Goal: Navigation & Orientation: Find specific page/section

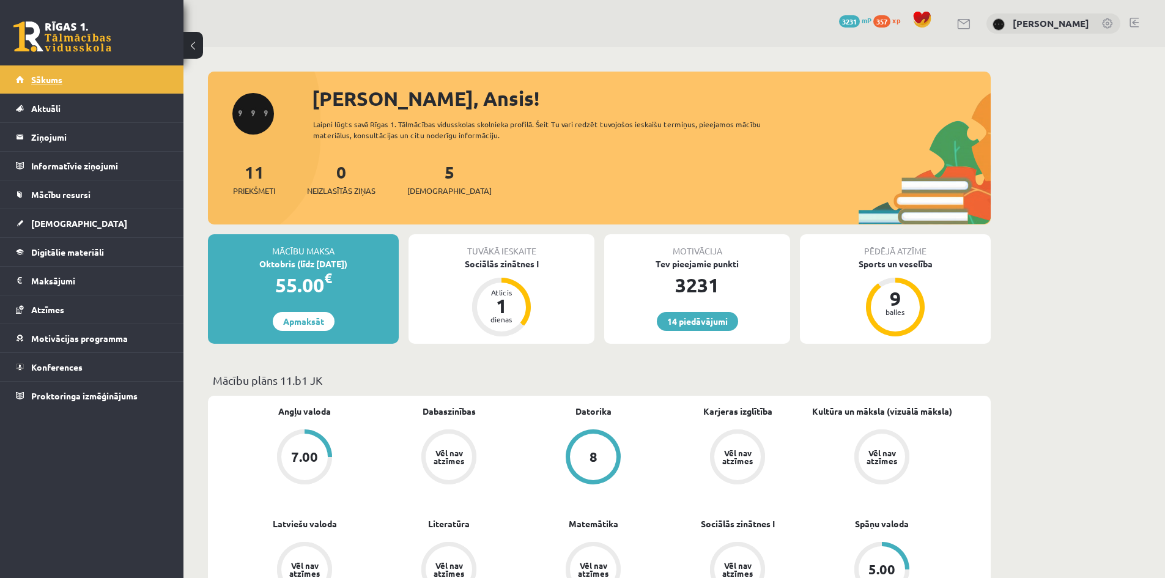
click at [108, 85] on link "Sākums" at bounding box center [92, 79] width 152 height 28
click at [13, 220] on li "Ieskaites Neizpildītās Izlabotās" at bounding box center [91, 223] width 183 height 29
click at [46, 221] on span "[DEMOGRAPHIC_DATA]" at bounding box center [79, 223] width 96 height 11
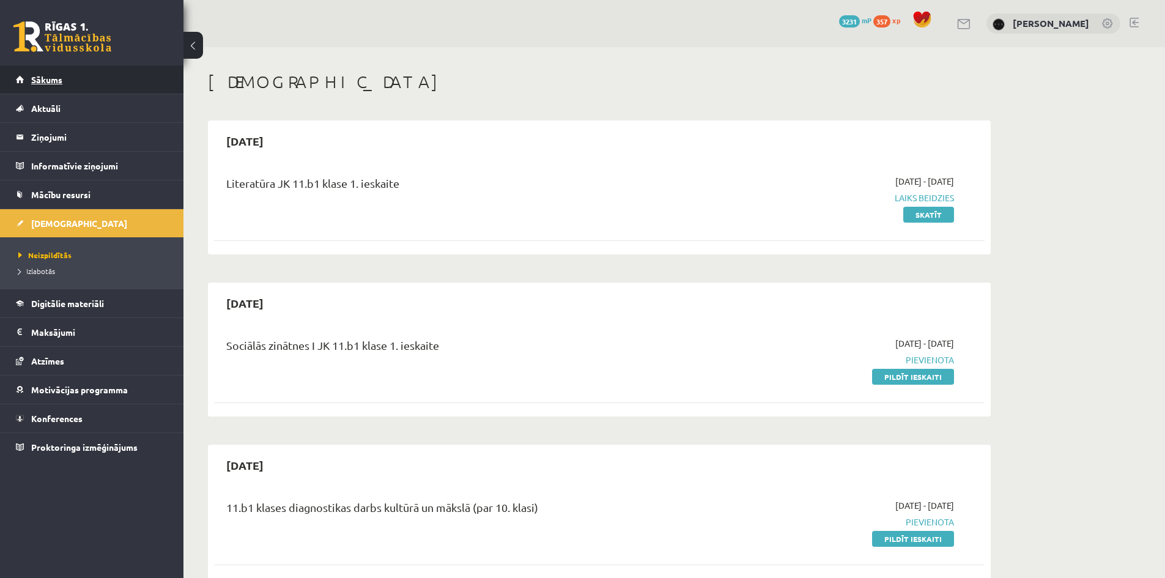
click at [104, 79] on link "Sākums" at bounding box center [92, 79] width 152 height 28
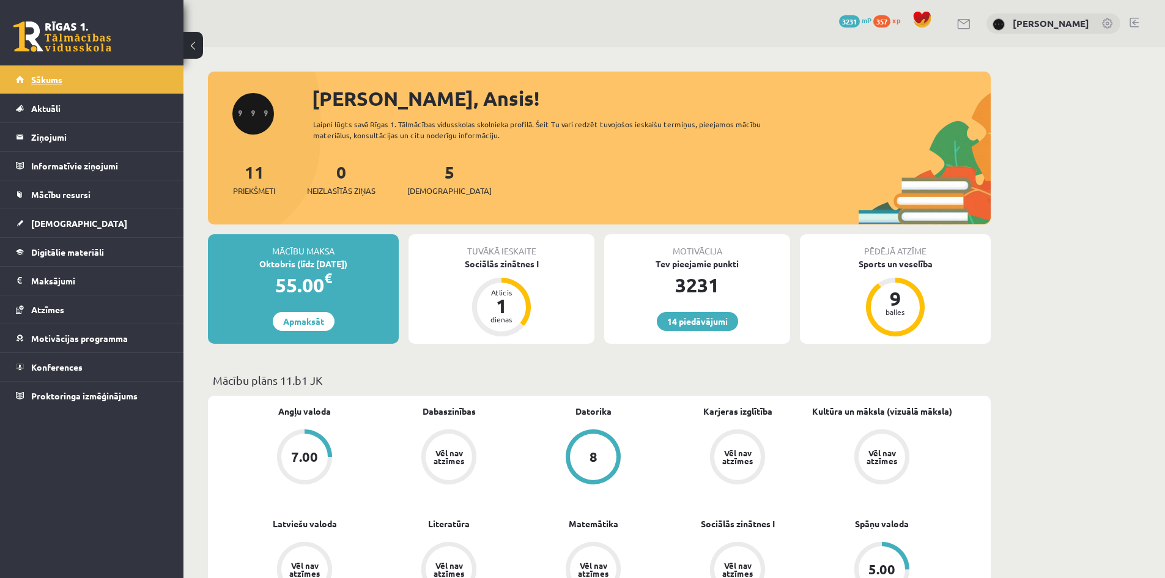
click at [119, 68] on link "Sākums" at bounding box center [92, 79] width 152 height 28
